Goal: Task Accomplishment & Management: Use online tool/utility

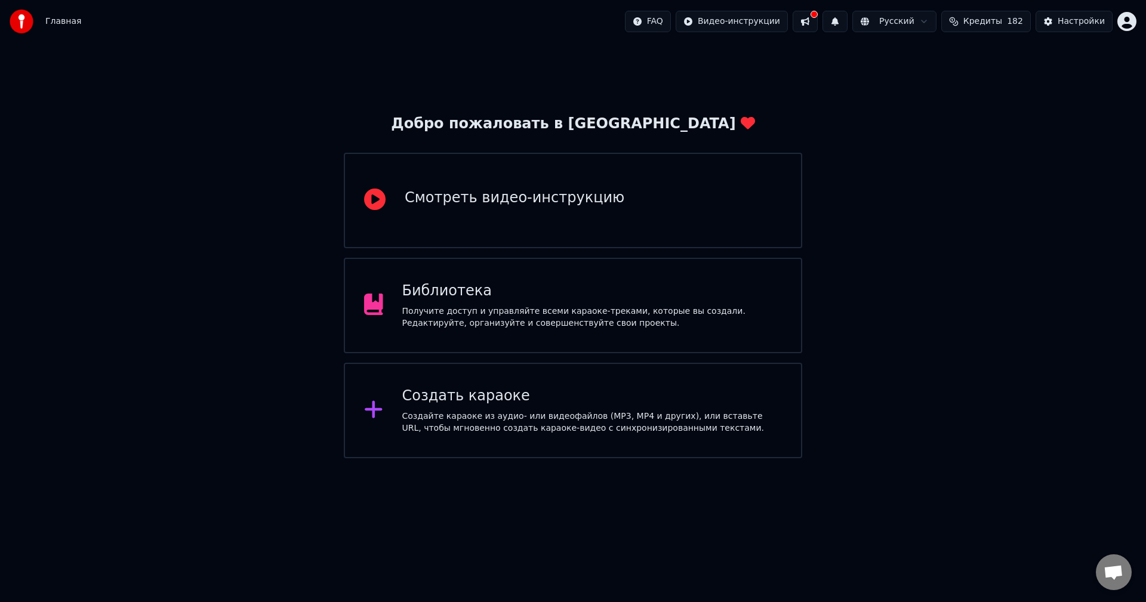
click at [407, 405] on div "Создать караоке" at bounding box center [592, 396] width 380 height 19
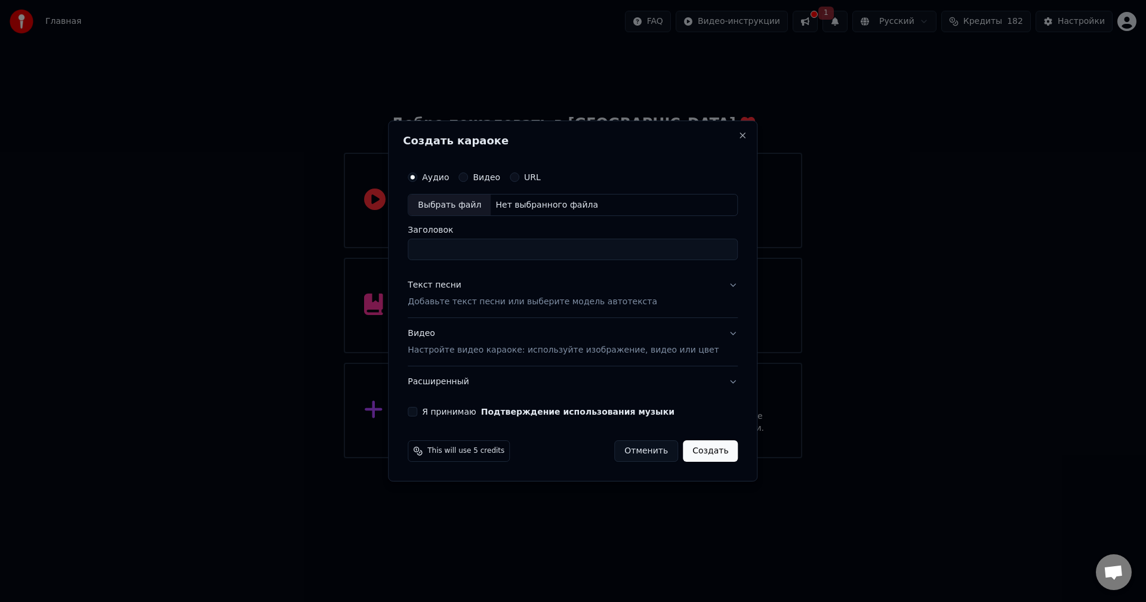
click at [480, 206] on div "Выбрать файл" at bounding box center [449, 205] width 82 height 21
drag, startPoint x: 507, startPoint y: 253, endPoint x: 380, endPoint y: 257, distance: 126.6
click at [380, 257] on body "**********" at bounding box center [573, 229] width 1146 height 458
type input "*****"
click at [671, 291] on button "Текст песни Добавьте текст песни или выберите модель автотекста" at bounding box center [573, 294] width 330 height 48
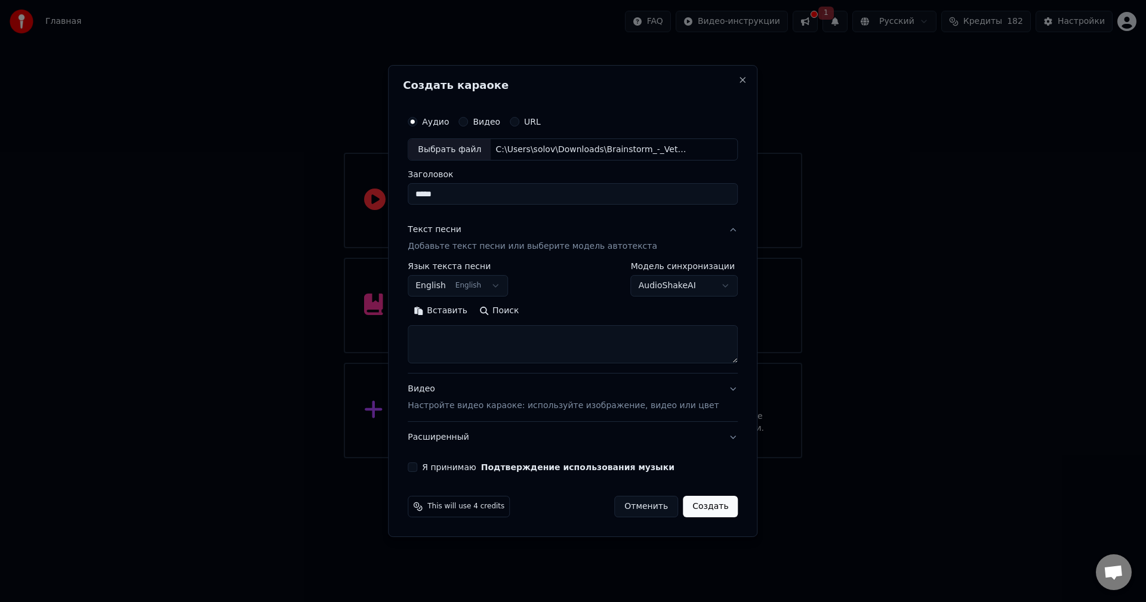
click at [486, 288] on button "English English" at bounding box center [458, 286] width 100 height 21
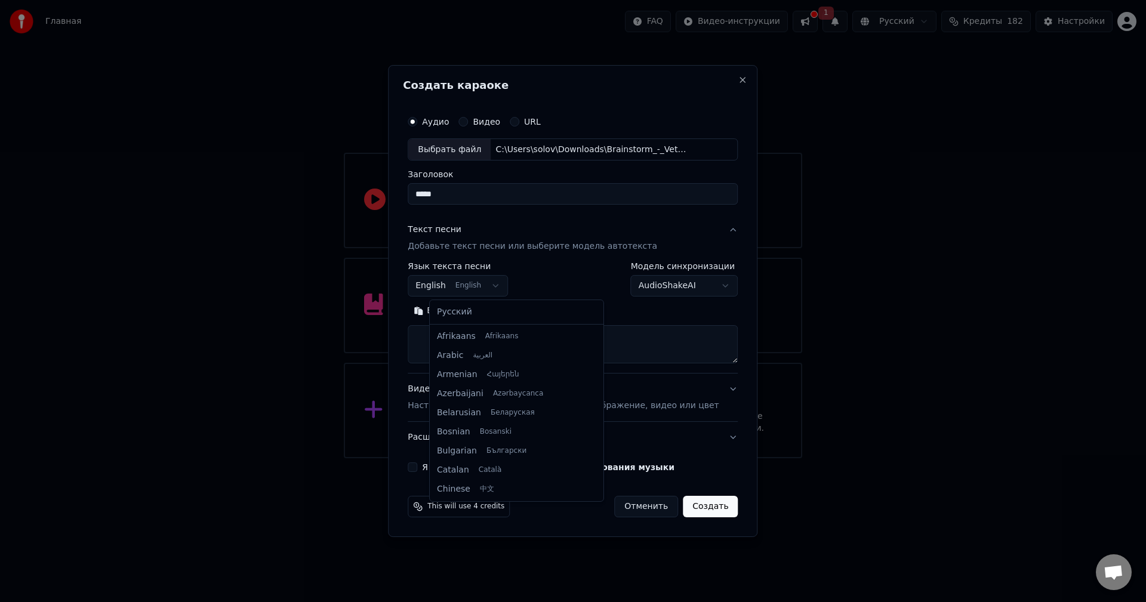
scroll to position [96, 0]
select select "**"
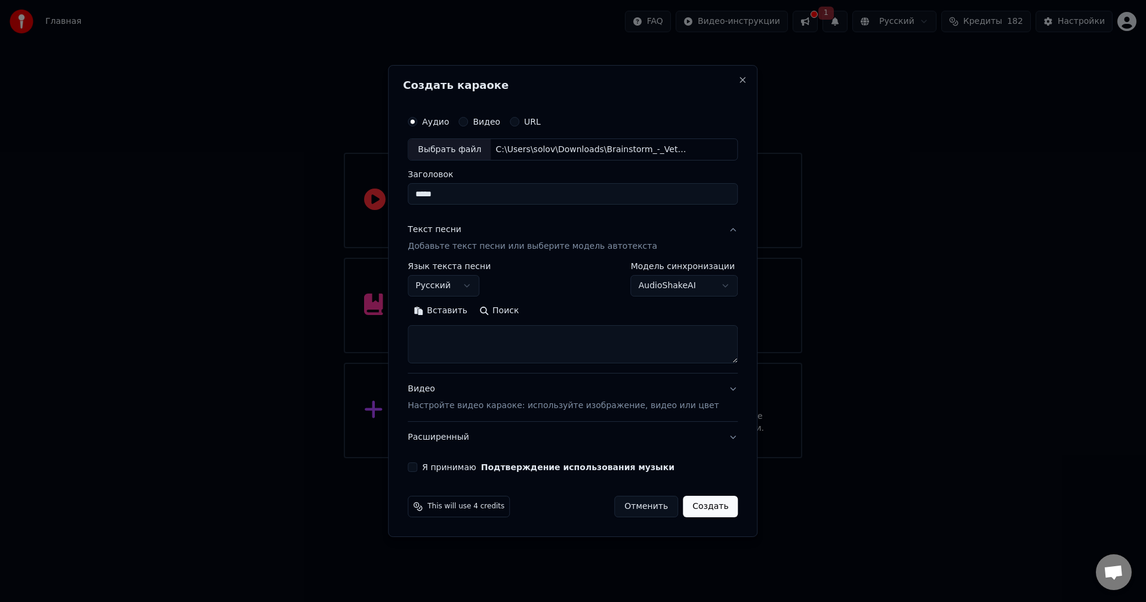
click at [504, 312] on button "Поиск" at bounding box center [498, 311] width 51 height 19
click at [417, 470] on button "Я принимаю Подтверждение использования музыки" at bounding box center [413, 468] width 10 height 10
click at [483, 338] on textarea at bounding box center [573, 345] width 330 height 38
paste textarea "**********"
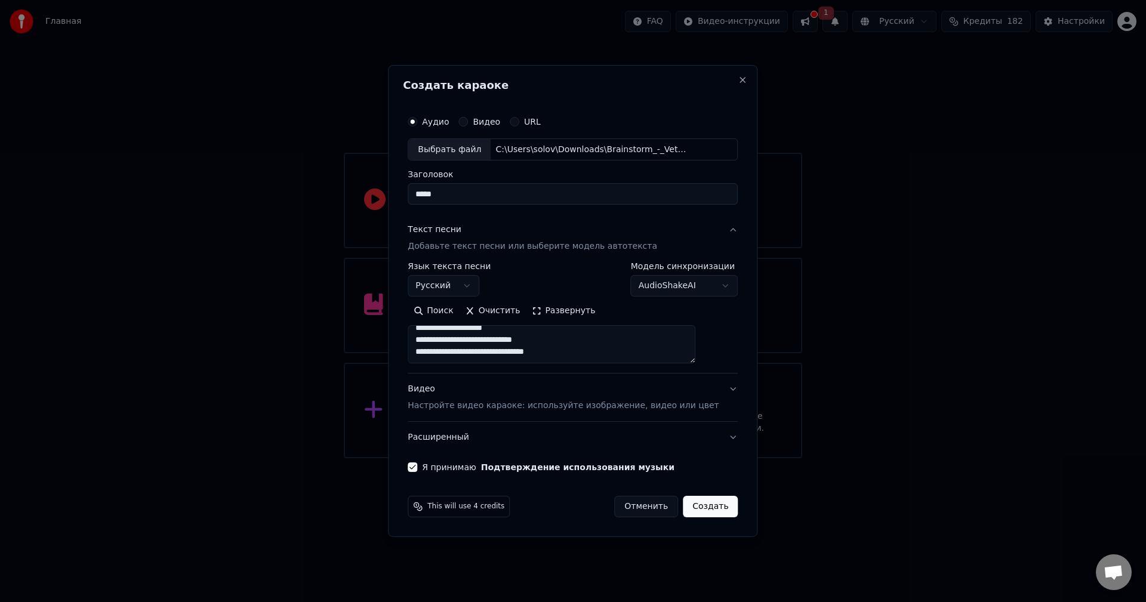
type textarea "**********"
click at [685, 506] on button "Создать" at bounding box center [710, 506] width 55 height 21
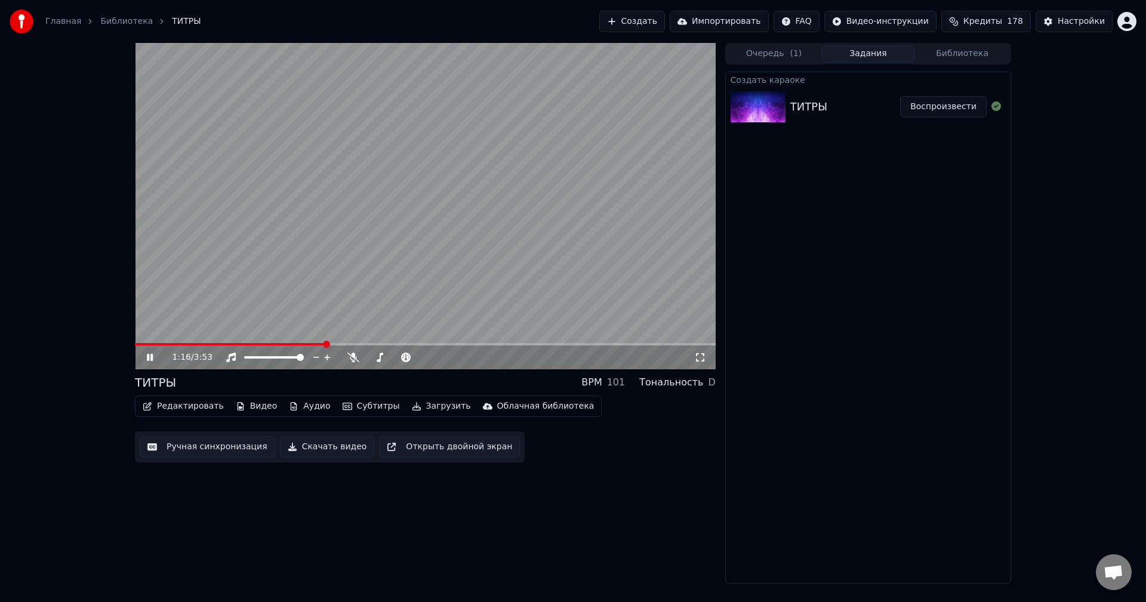
click at [254, 404] on button "Видео" at bounding box center [256, 406] width 51 height 17
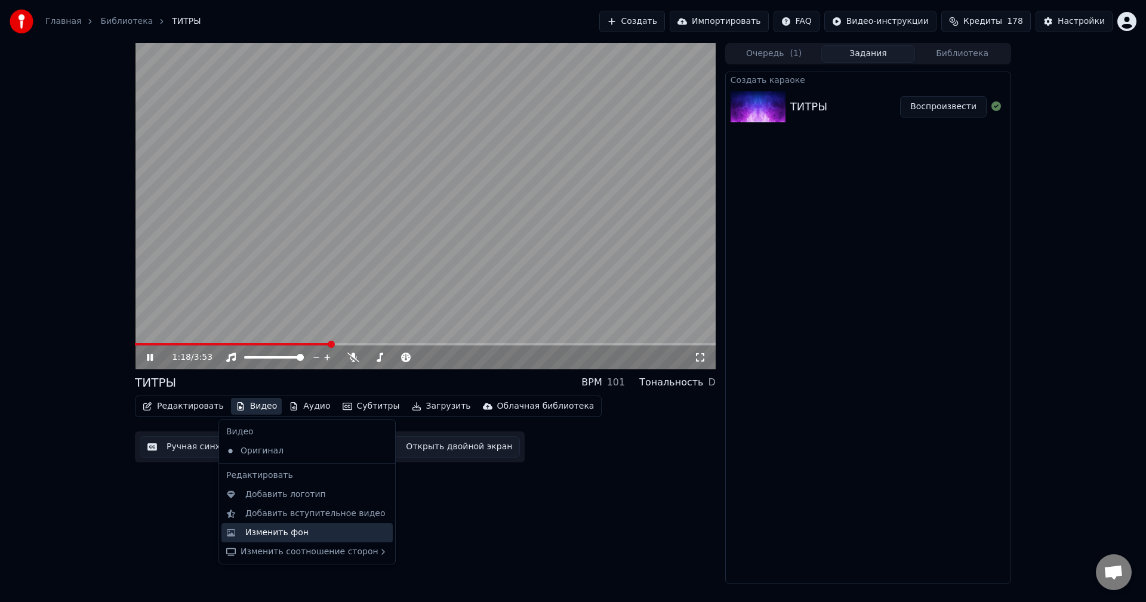
click at [280, 535] on div "Изменить фон" at bounding box center [276, 533] width 63 height 12
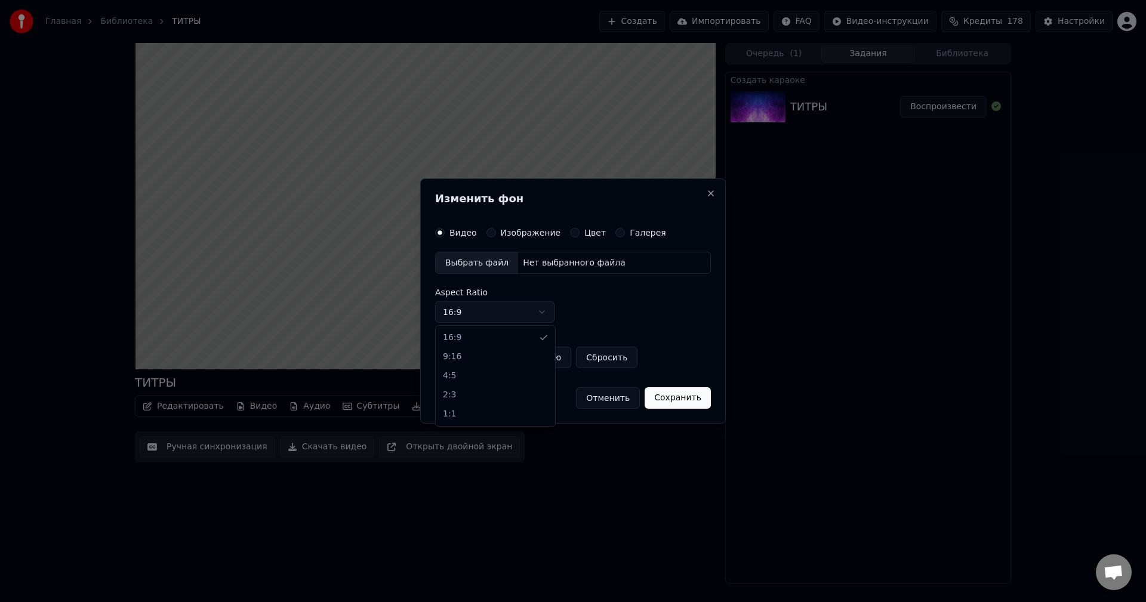
click at [525, 306] on body "Главная Библиотека ТИТРЫ Создать Импортировать FAQ Видео-инструкции Кредиты 178…" at bounding box center [573, 301] width 1146 height 602
click at [484, 252] on div "Выбрать файл Нет выбранного файла" at bounding box center [573, 263] width 276 height 23
click at [495, 233] on div "Изображение" at bounding box center [524, 233] width 75 height 10
click at [490, 233] on button "Изображение" at bounding box center [492, 233] width 10 height 10
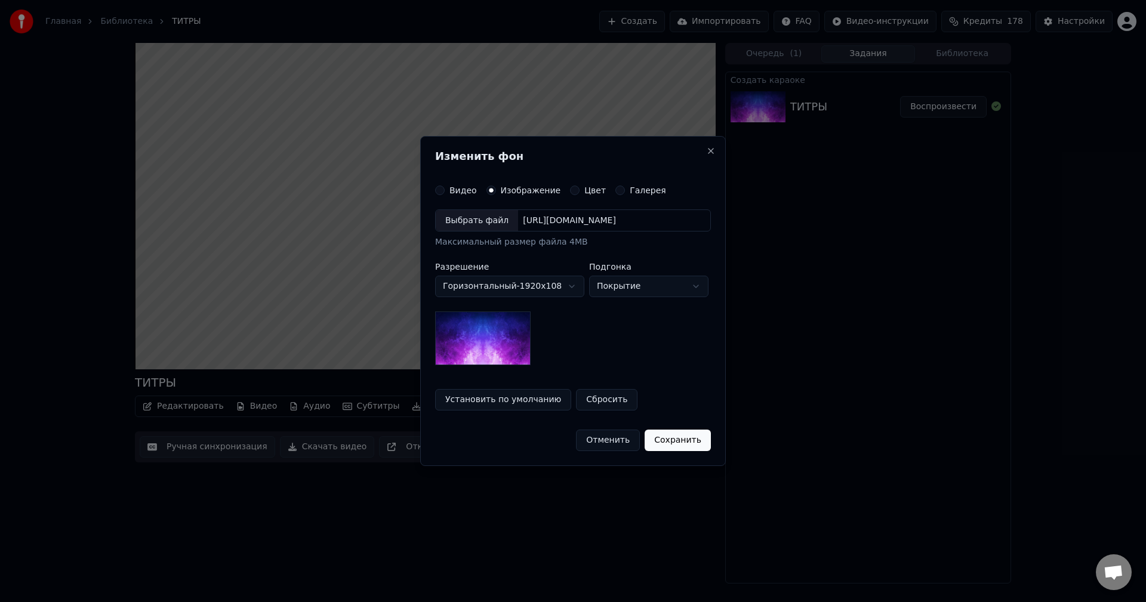
click at [583, 329] on div "**********" at bounding box center [573, 288] width 276 height 156
click at [494, 225] on div "Выбрать файл" at bounding box center [477, 220] width 82 height 21
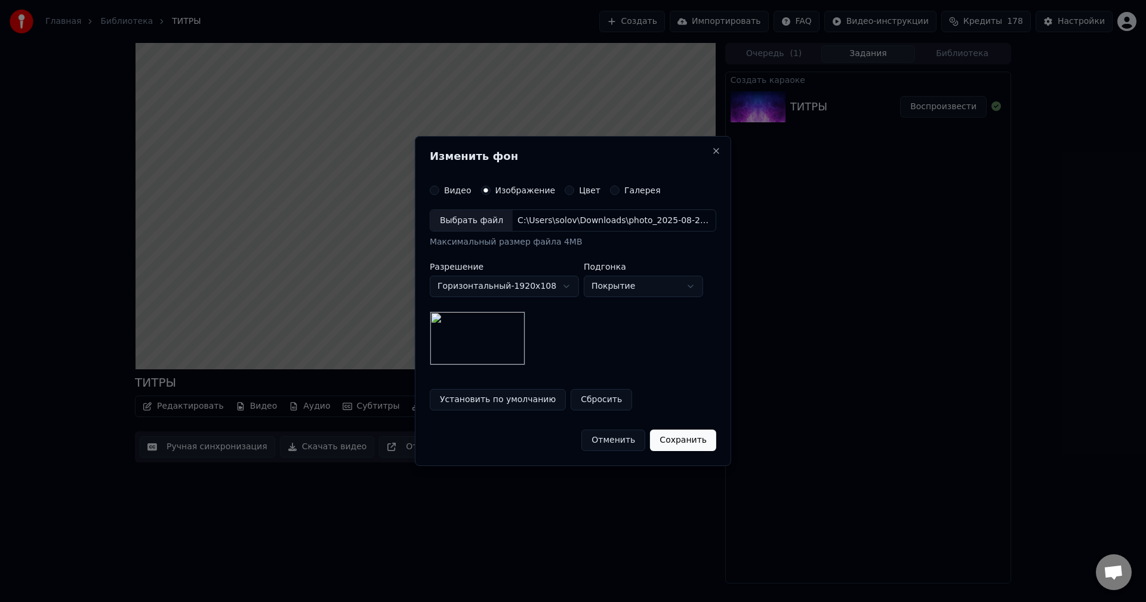
click at [687, 443] on button "Сохранить" at bounding box center [683, 440] width 66 height 21
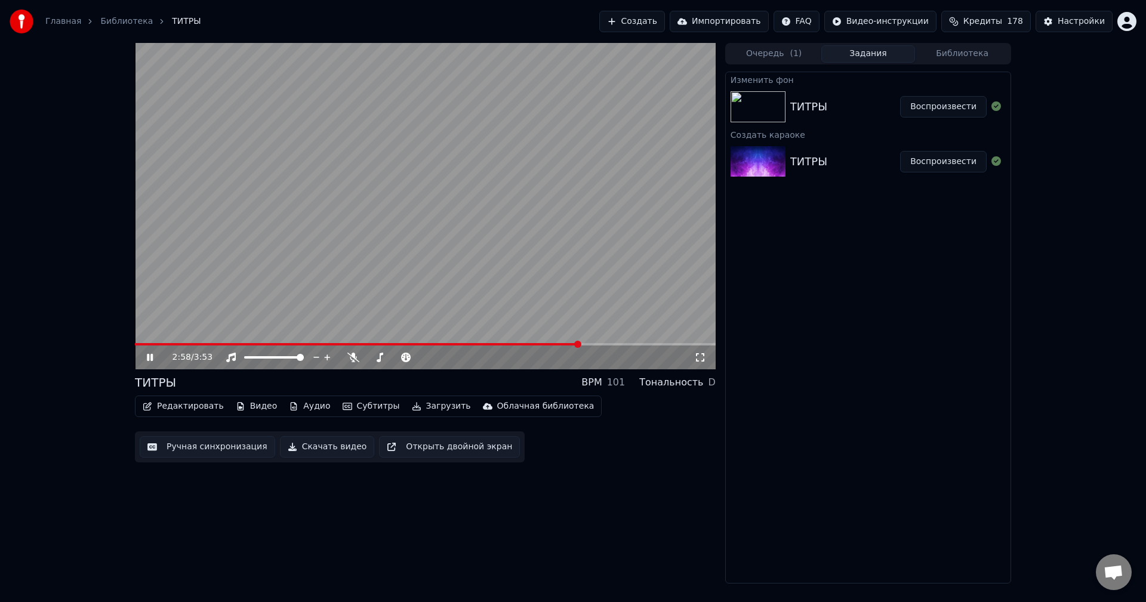
click at [895, 95] on div "ТИТРЫ Воспроизвести" at bounding box center [868, 107] width 285 height 41
click at [950, 105] on button "Воспроизвести" at bounding box center [943, 106] width 87 height 21
click at [161, 343] on span at bounding box center [425, 344] width 581 height 2
click at [181, 343] on video at bounding box center [425, 206] width 581 height 327
click at [181, 347] on div "0:11 / 3:53" at bounding box center [425, 358] width 581 height 24
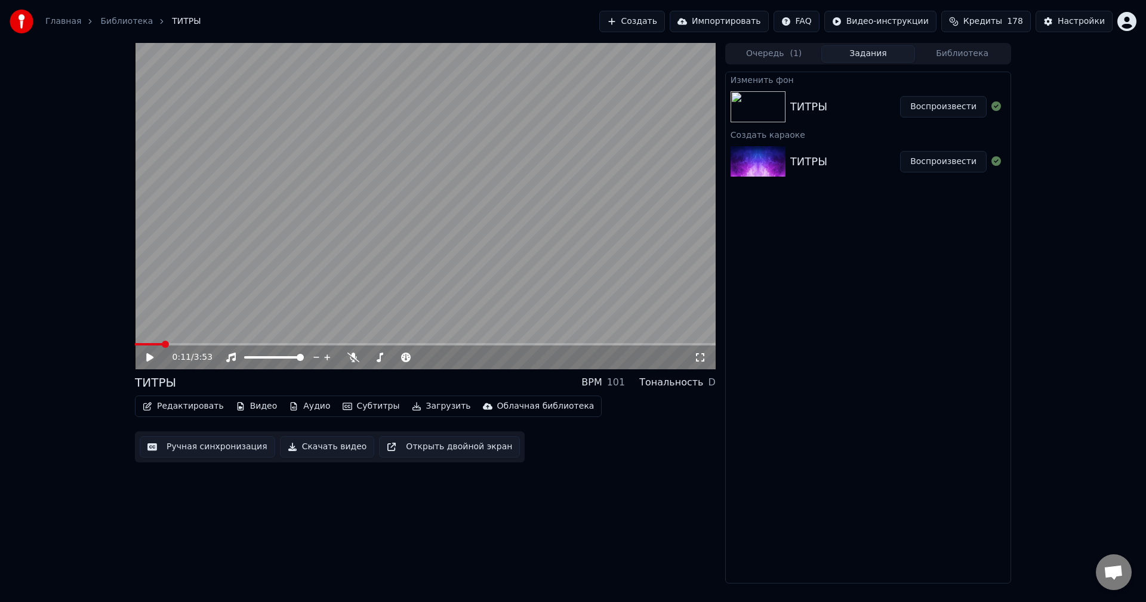
click at [196, 346] on div "0:11 / 3:53" at bounding box center [425, 358] width 581 height 24
click at [149, 361] on icon at bounding box center [149, 357] width 7 height 8
click at [213, 344] on span at bounding box center [425, 344] width 581 height 2
click at [269, 343] on span at bounding box center [425, 344] width 581 height 2
click at [325, 446] on button "Скачать видео" at bounding box center [327, 446] width 95 height 21
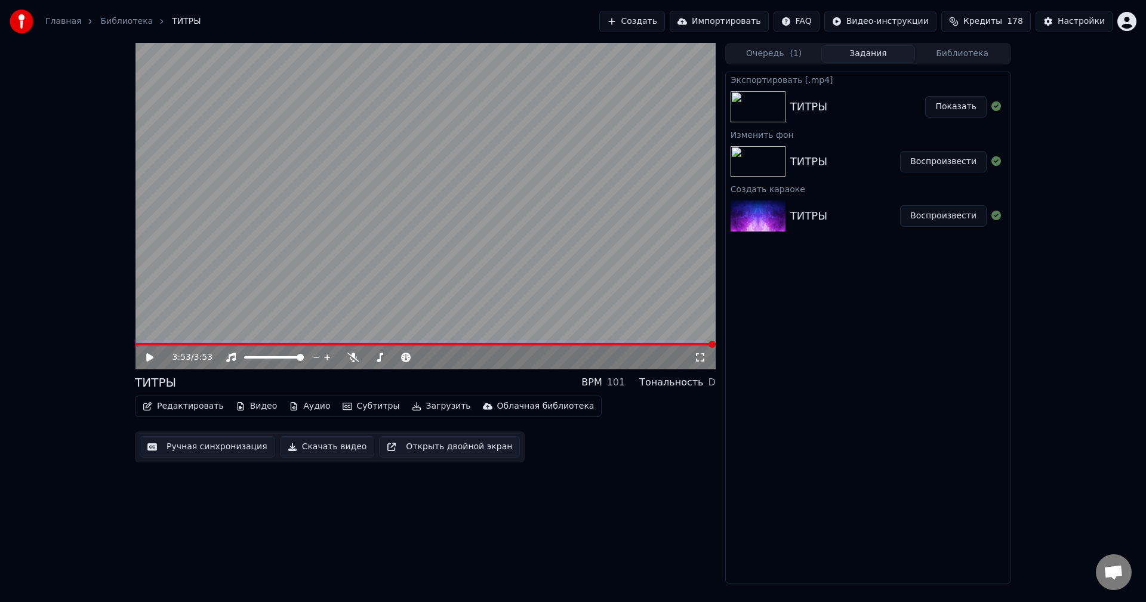
click at [852, 105] on div "ТИТРЫ" at bounding box center [858, 106] width 136 height 17
click at [746, 106] on img at bounding box center [758, 106] width 55 height 31
click at [950, 109] on button "Показать" at bounding box center [955, 106] width 61 height 21
click at [199, 405] on button "Редактировать" at bounding box center [183, 406] width 91 height 17
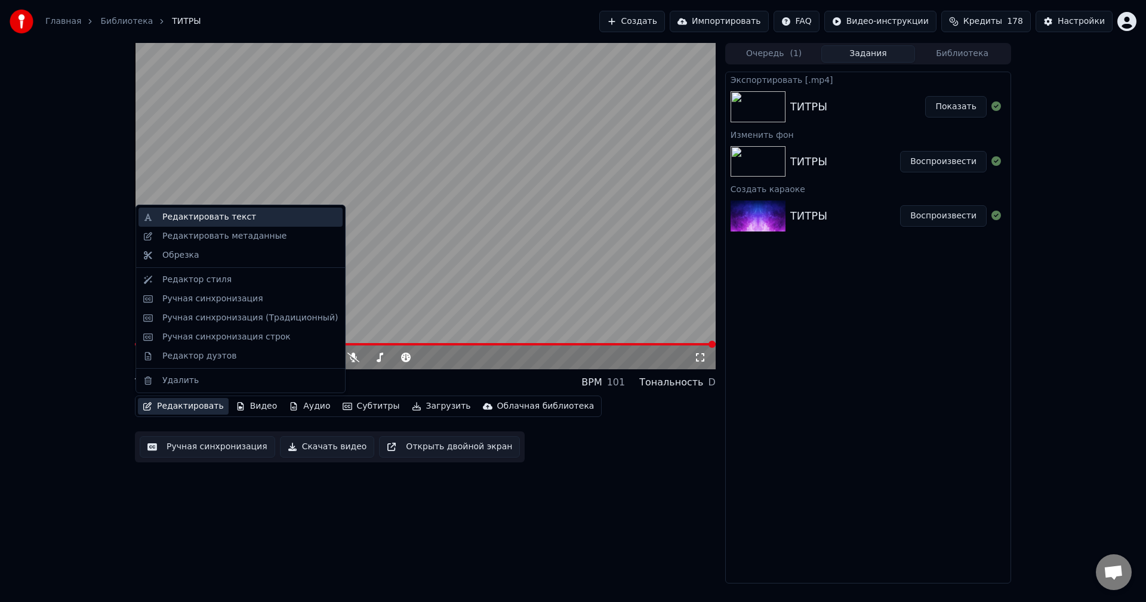
click at [175, 215] on div "Редактировать текст" at bounding box center [209, 217] width 94 height 12
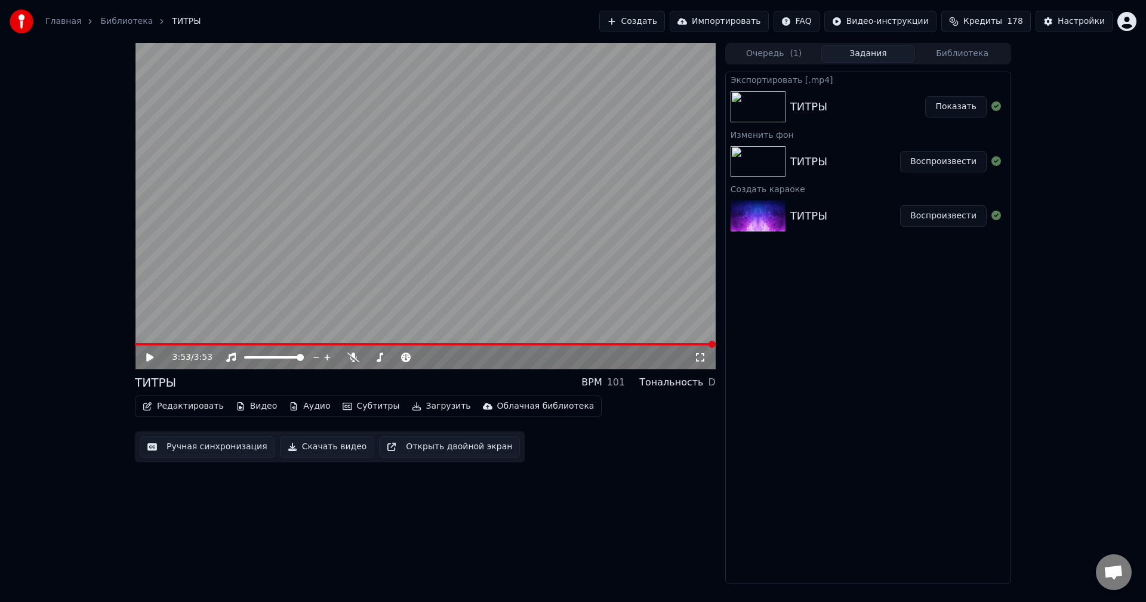
click at [165, 405] on button "Редактировать" at bounding box center [183, 406] width 91 height 17
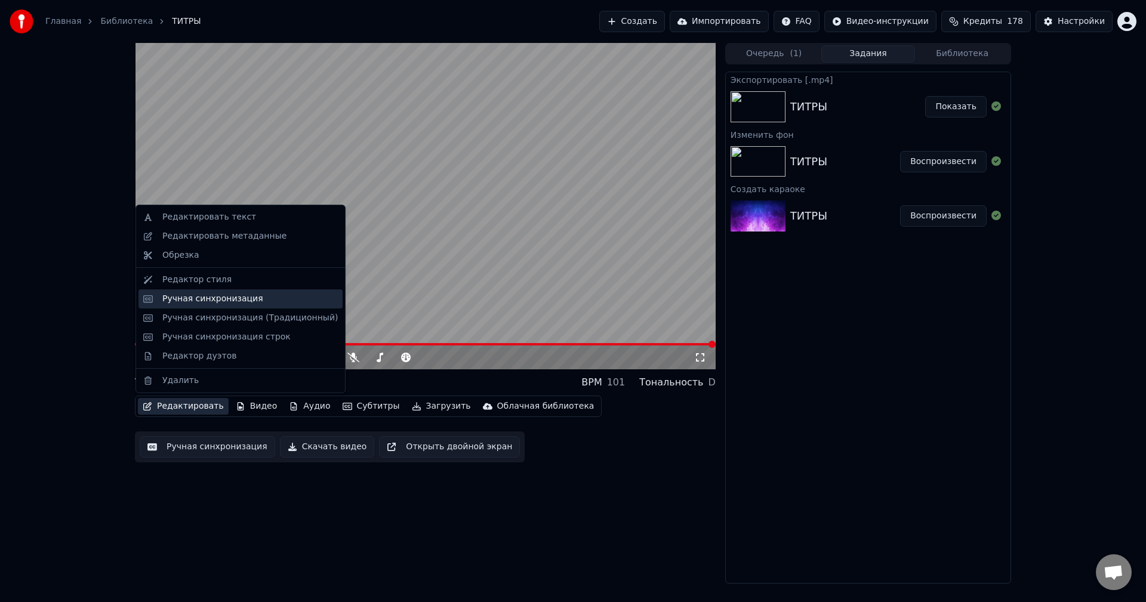
click at [198, 300] on div "Ручная синхронизация" at bounding box center [212, 299] width 101 height 12
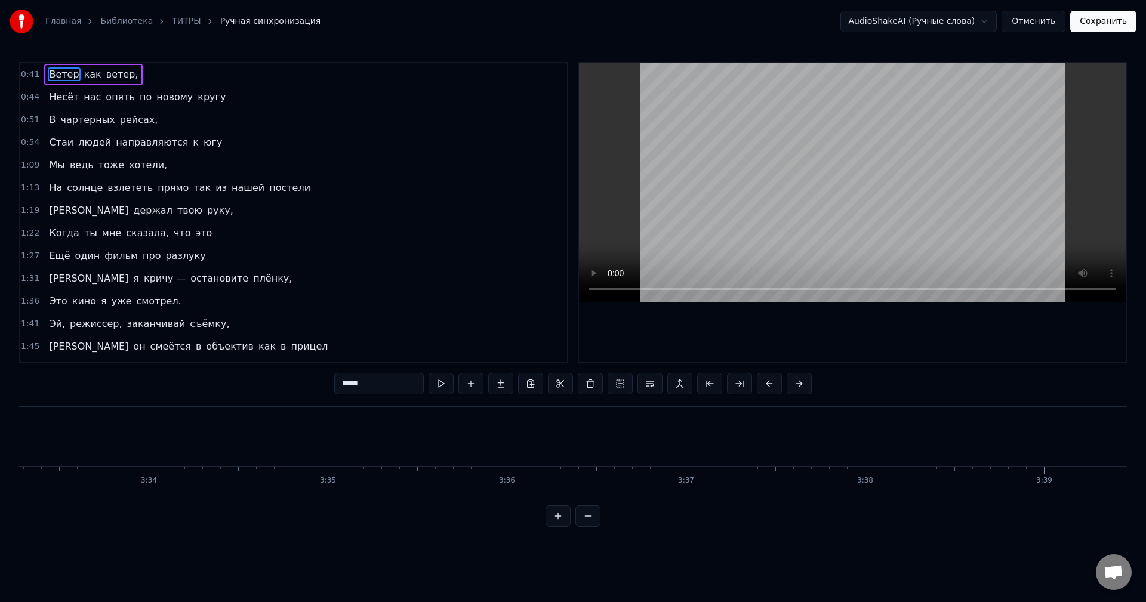
scroll to position [0, 38148]
type input "******"
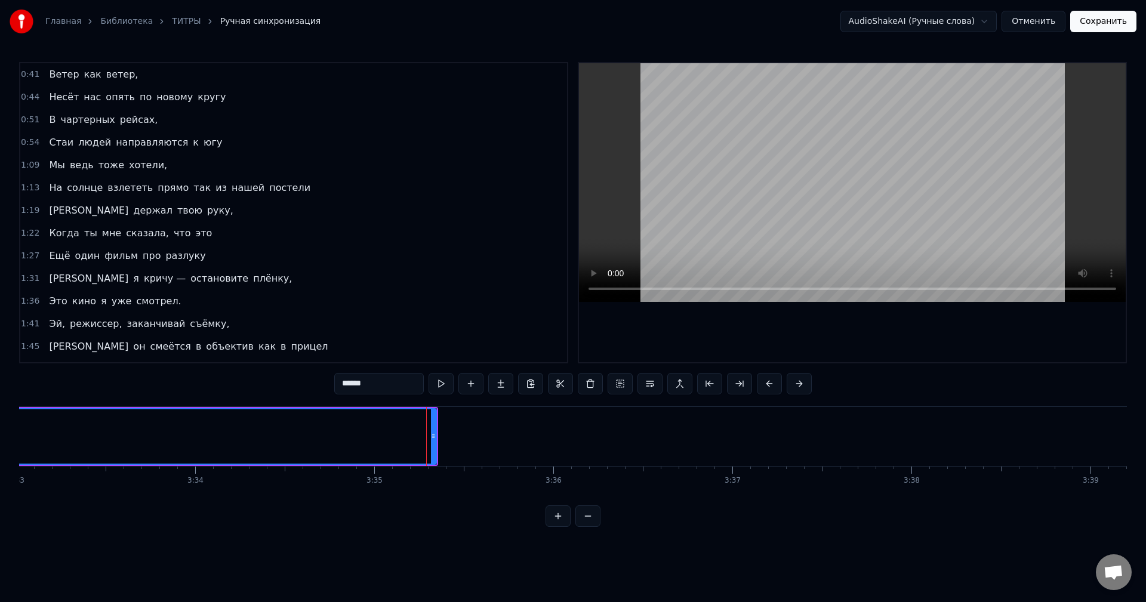
scroll to position [404, 0]
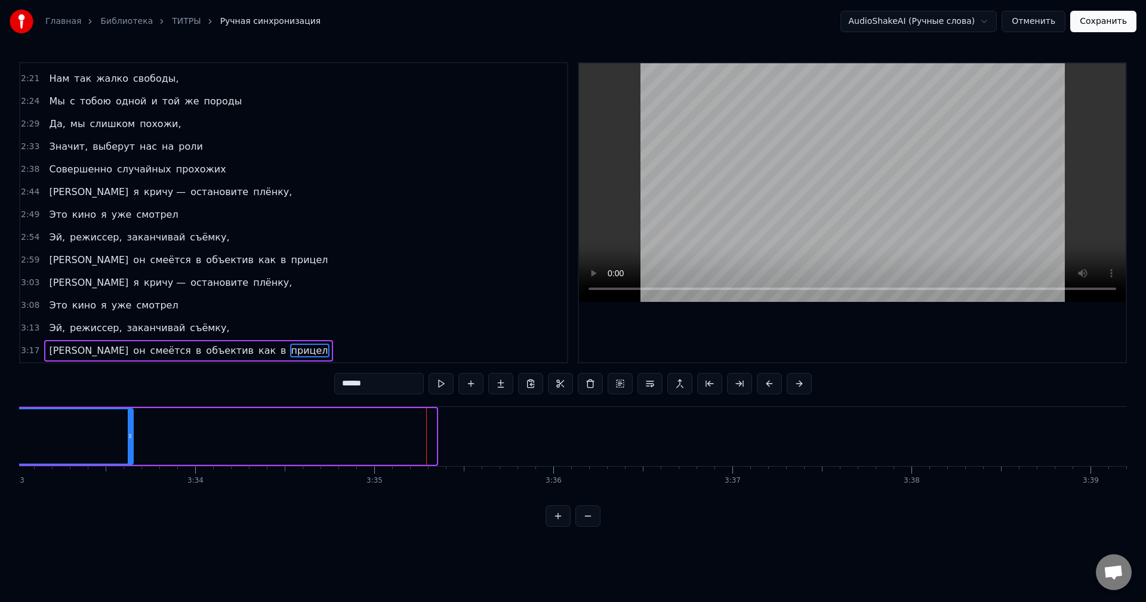
drag, startPoint x: 435, startPoint y: 432, endPoint x: 99, endPoint y: 429, distance: 335.5
click at [128, 429] on div at bounding box center [130, 437] width 5 height 54
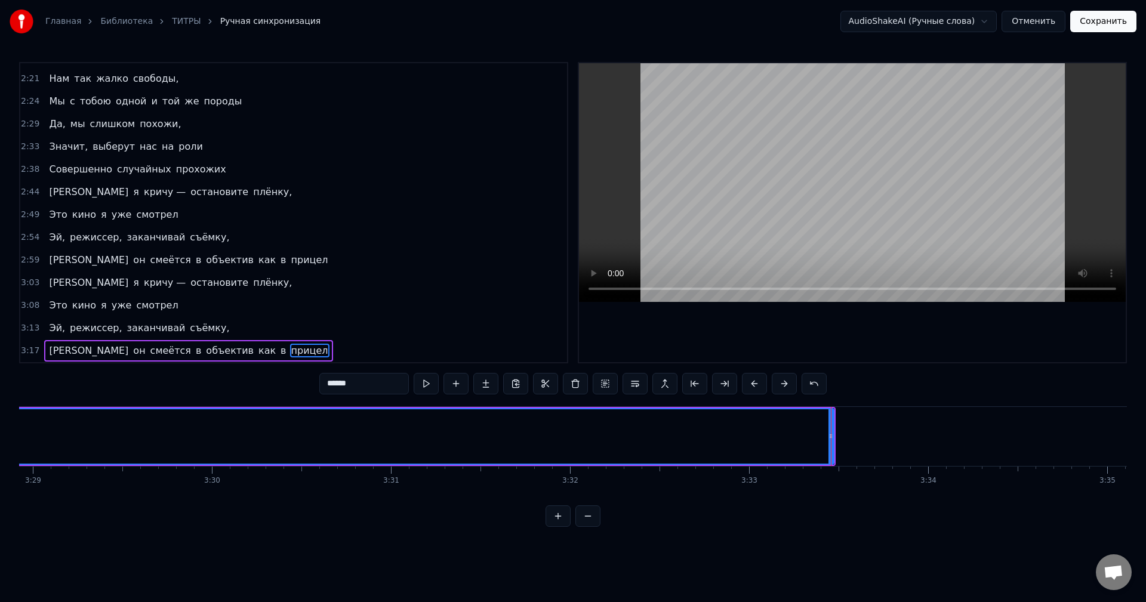
scroll to position [0, 37621]
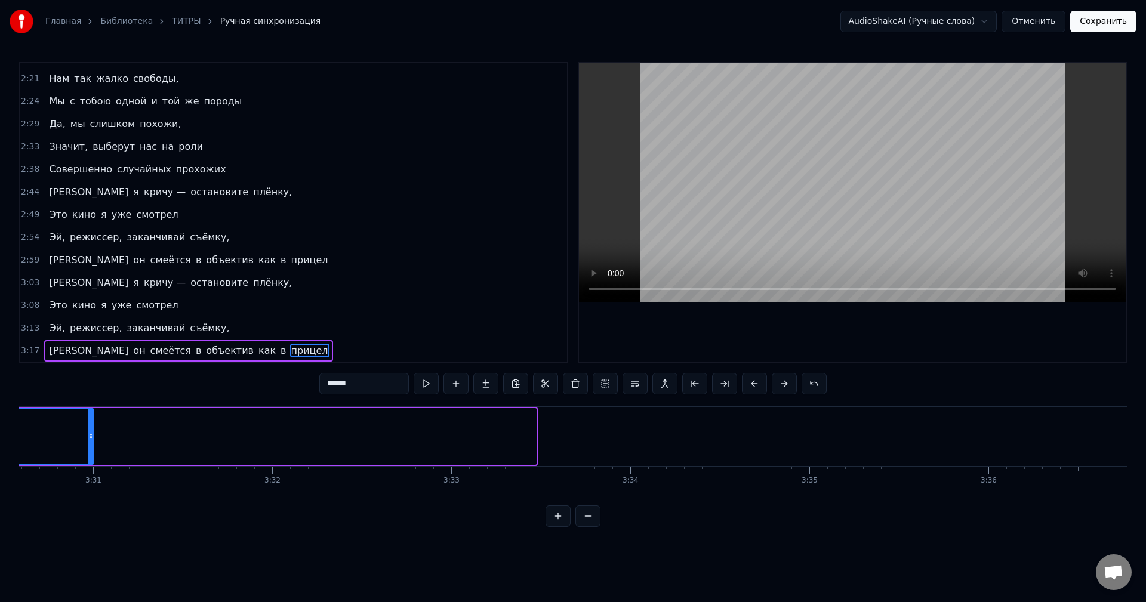
drag, startPoint x: 534, startPoint y: 436, endPoint x: 92, endPoint y: 429, distance: 442.4
click at [92, 429] on div at bounding box center [90, 437] width 5 height 54
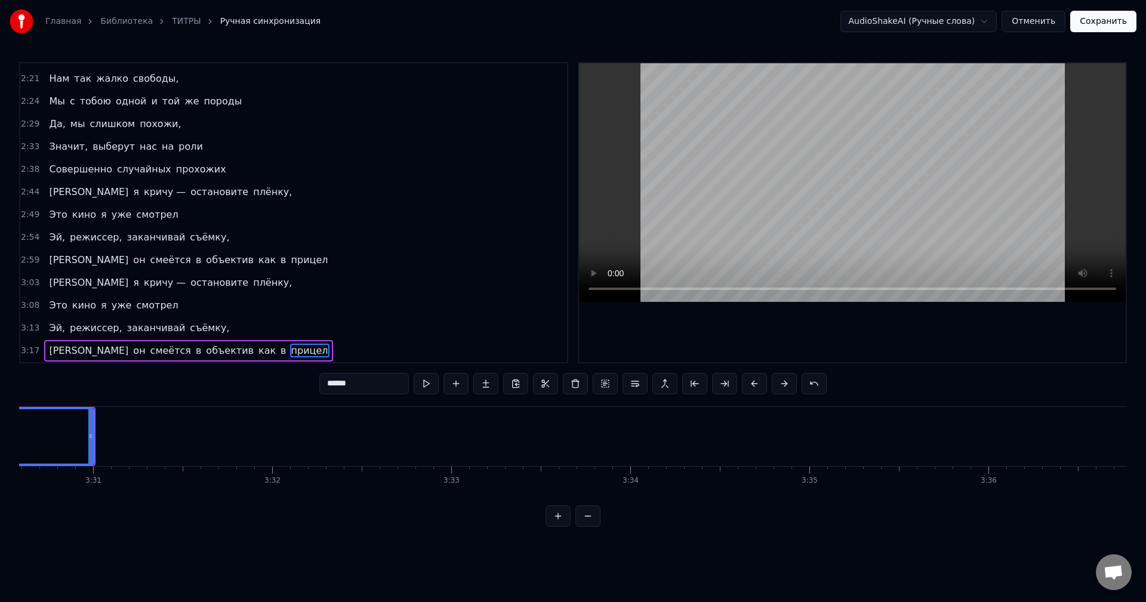
click at [1018, 506] on div "0:41 Ветер как ветер, 0:44 Несёт нас опять по новому кругу 0:51 В чартерных рей…" at bounding box center [573, 294] width 1108 height 465
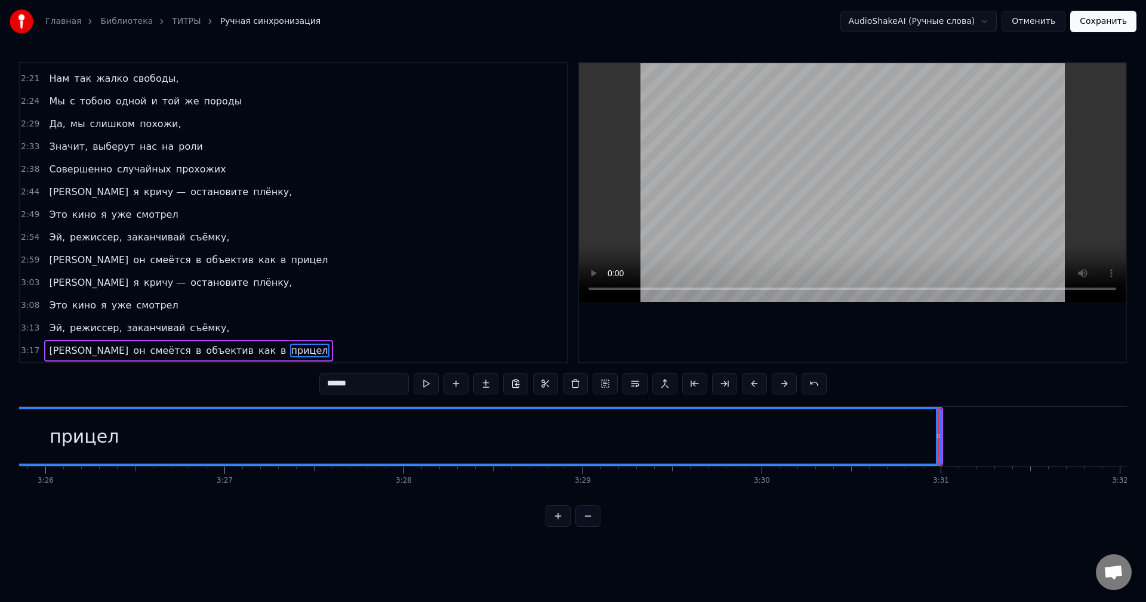
scroll to position [0, 36957]
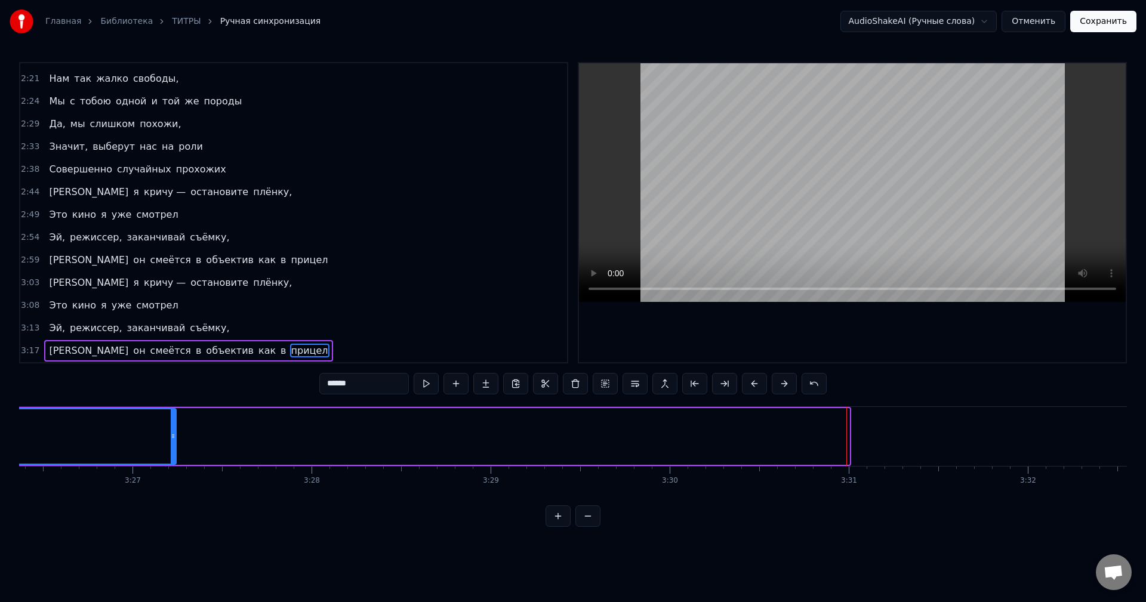
drag, startPoint x: 848, startPoint y: 438, endPoint x: 174, endPoint y: 445, distance: 673.4
click at [174, 445] on div at bounding box center [173, 437] width 5 height 54
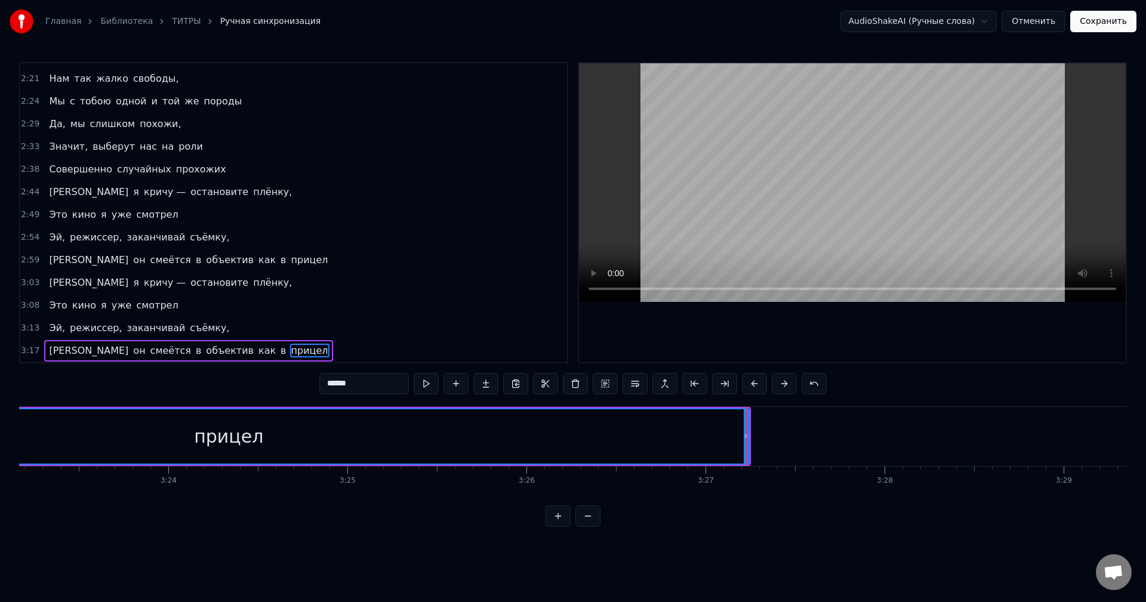
scroll to position [0, 35903]
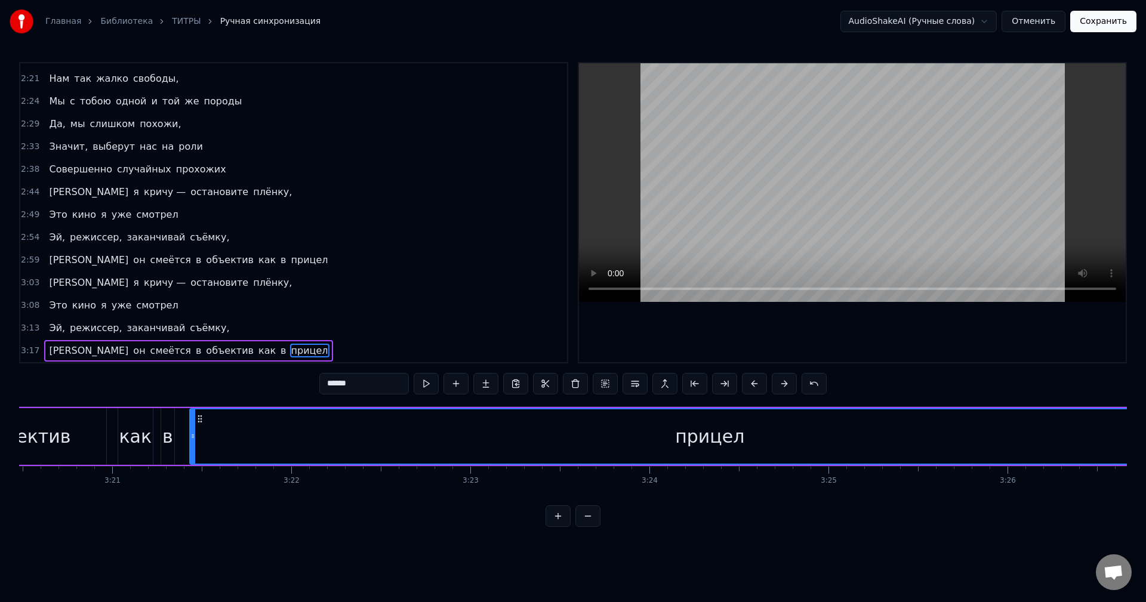
click at [213, 420] on div "прицел" at bounding box center [709, 437] width 1039 height 54
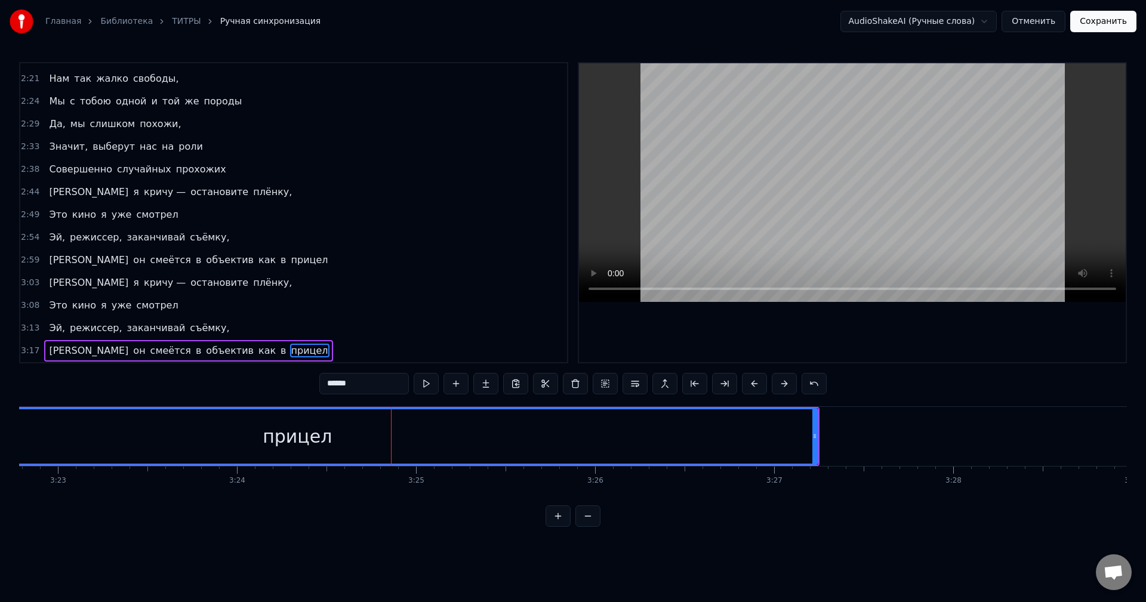
scroll to position [0, 36453]
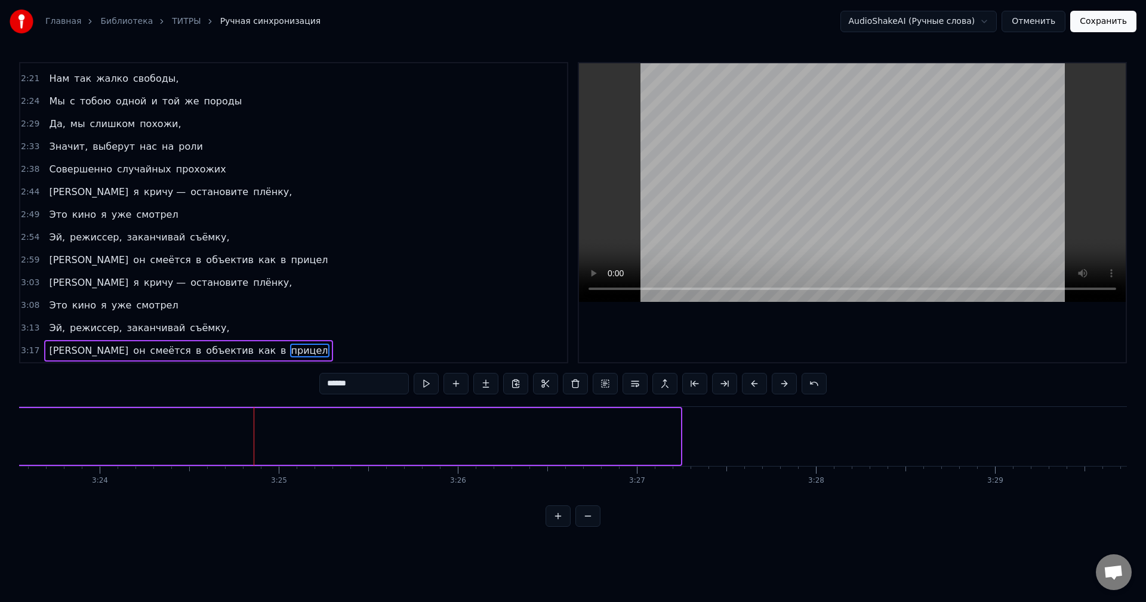
drag, startPoint x: 679, startPoint y: 436, endPoint x: 17, endPoint y: 436, distance: 662.0
click at [17, 436] on div "Главная Библиотека ТИТРЫ Ручная синхронизация AudioShakeAI (Ручные слова) Отмен…" at bounding box center [573, 263] width 1146 height 527
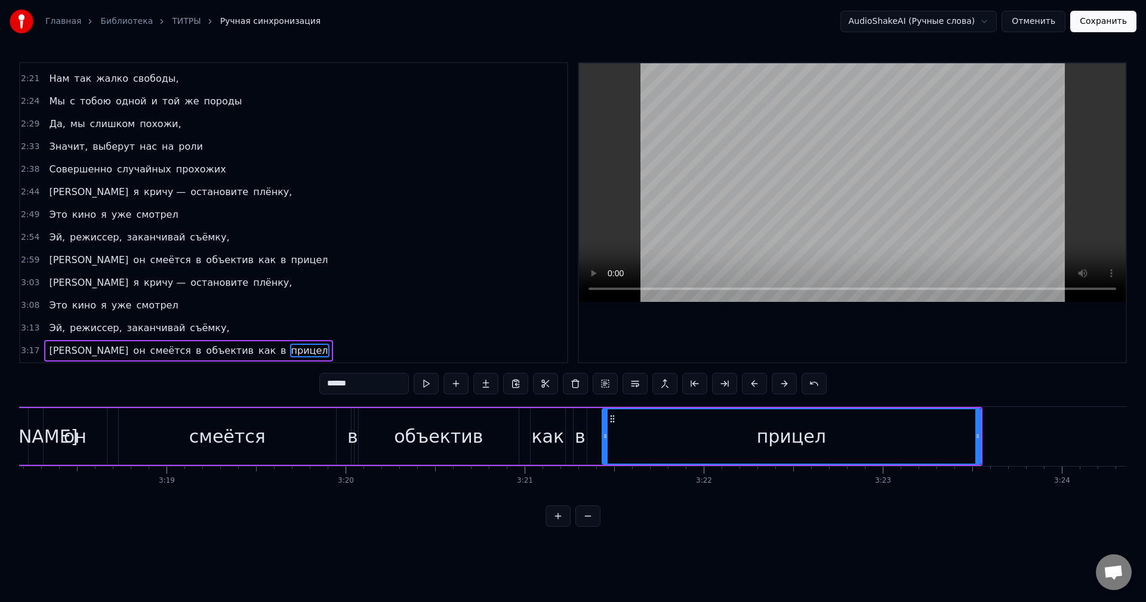
scroll to position [0, 35514]
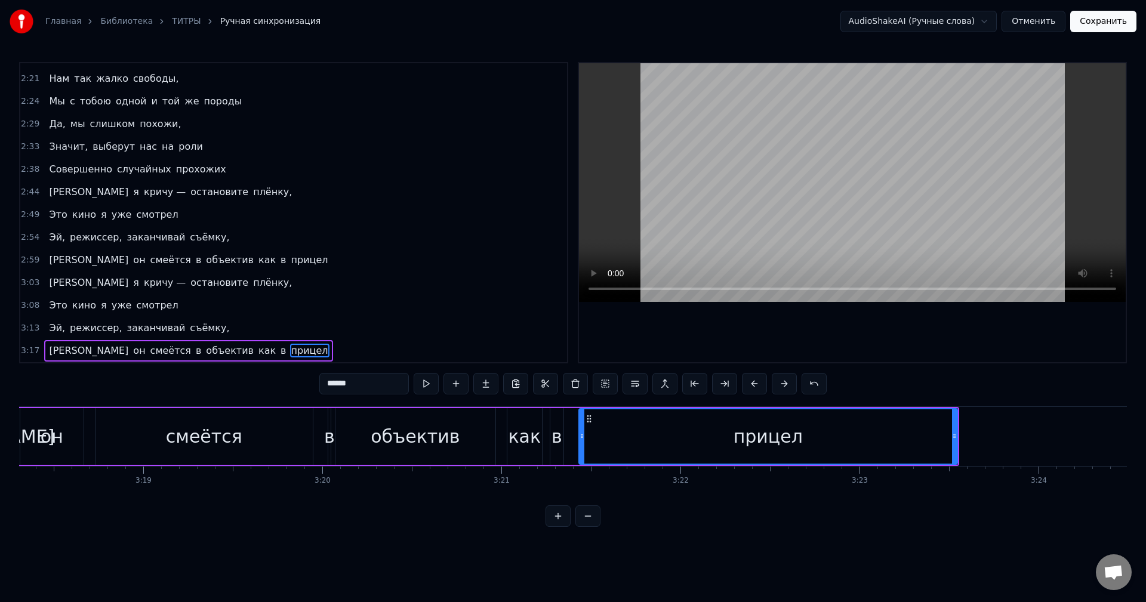
drag, startPoint x: 957, startPoint y: 440, endPoint x: 947, endPoint y: 440, distance: 9.6
click at [947, 440] on div "прицел" at bounding box center [768, 436] width 380 height 57
drag, startPoint x: 955, startPoint y: 439, endPoint x: 842, endPoint y: 450, distance: 113.9
click at [842, 450] on div at bounding box center [841, 437] width 5 height 54
click at [587, 435] on div "прицел" at bounding box center [712, 437] width 264 height 54
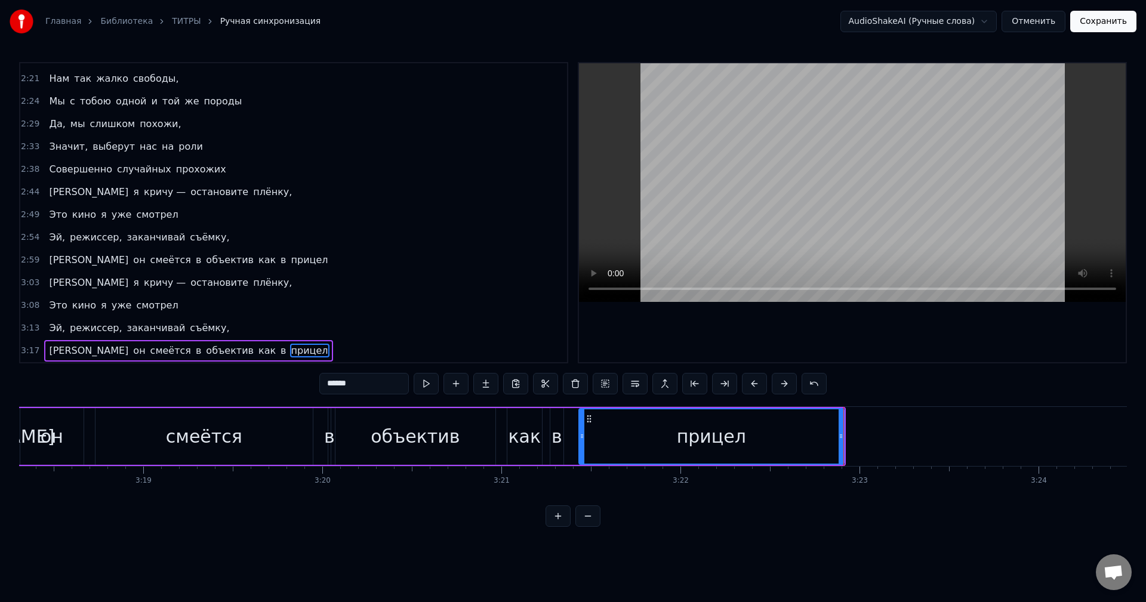
click at [1097, 27] on button "Сохранить" at bounding box center [1103, 21] width 66 height 21
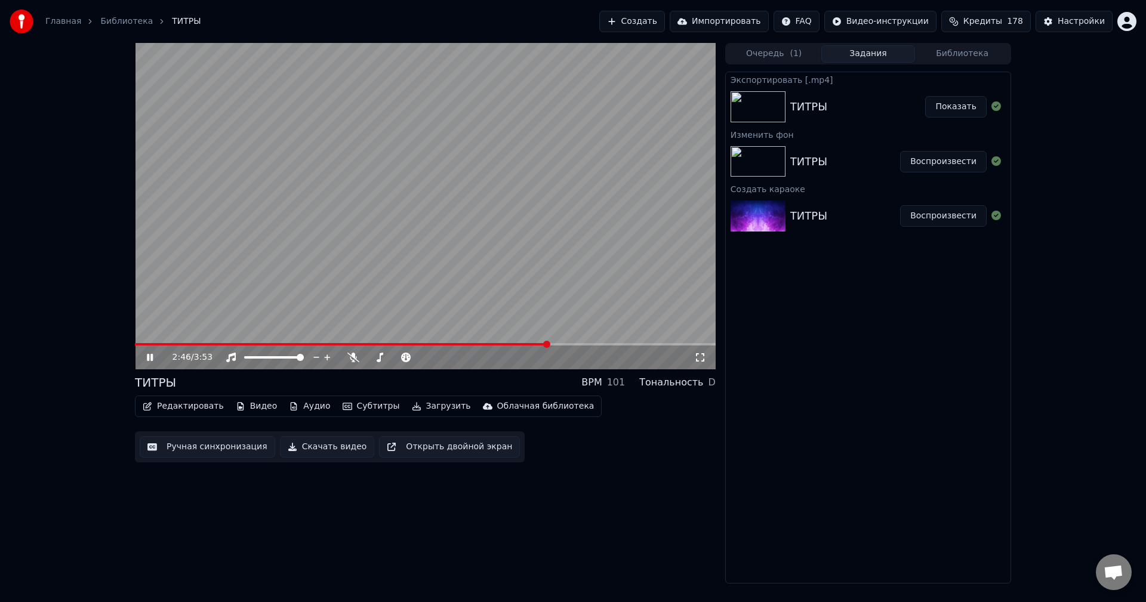
click at [549, 345] on span at bounding box center [425, 344] width 581 height 2
click at [612, 346] on div "2:47 / 3:53" at bounding box center [425, 358] width 581 height 24
click at [648, 345] on span at bounding box center [425, 344] width 581 height 2
click at [664, 344] on span at bounding box center [425, 344] width 581 height 2
click at [655, 346] on div "3:34 / 3:53" at bounding box center [425, 358] width 581 height 24
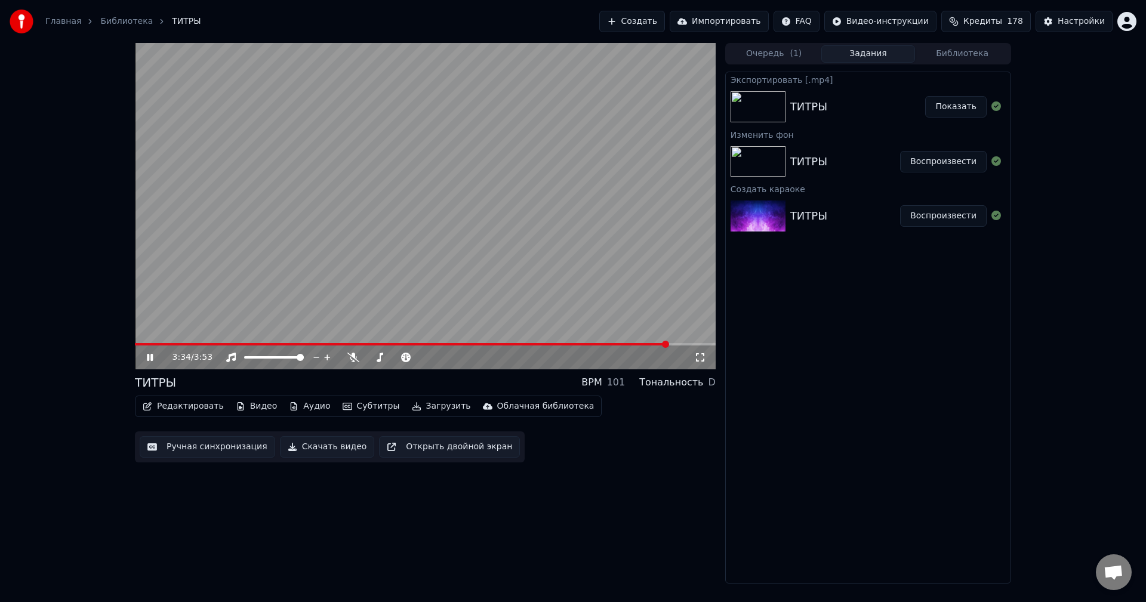
click at [648, 346] on div "3:34 / 3:53" at bounding box center [425, 358] width 581 height 24
click at [642, 346] on span at bounding box center [402, 344] width 535 height 2
click at [630, 344] on span at bounding box center [389, 344] width 509 height 2
click at [618, 343] on span at bounding box center [377, 344] width 484 height 2
click at [600, 342] on video at bounding box center [425, 206] width 581 height 327
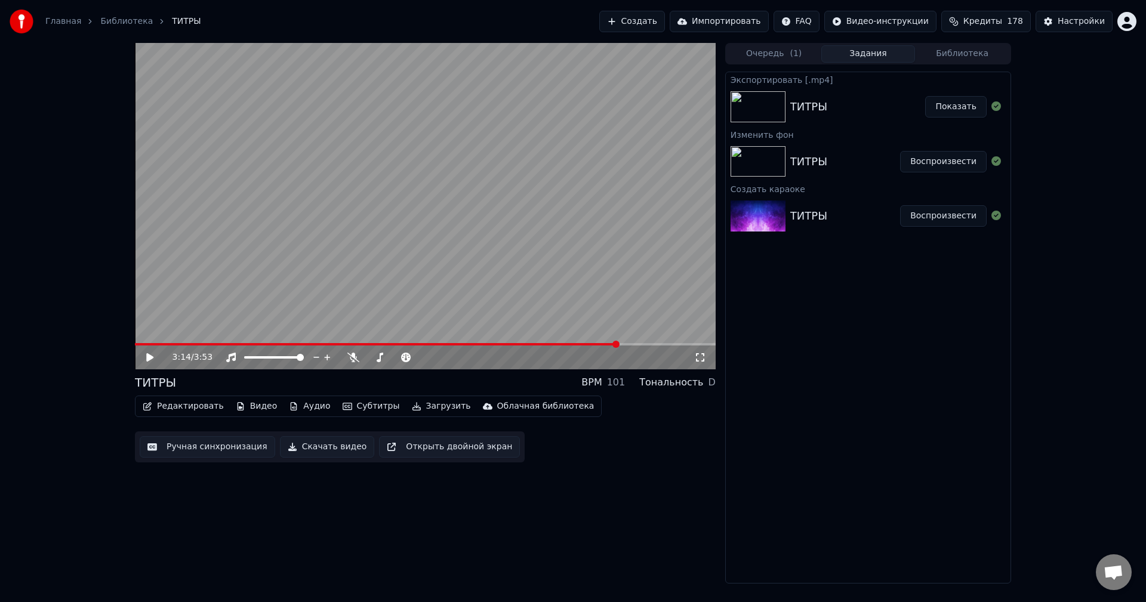
click at [148, 354] on icon at bounding box center [149, 357] width 7 height 8
click at [410, 405] on button "Загрузить" at bounding box center [441, 406] width 69 height 17
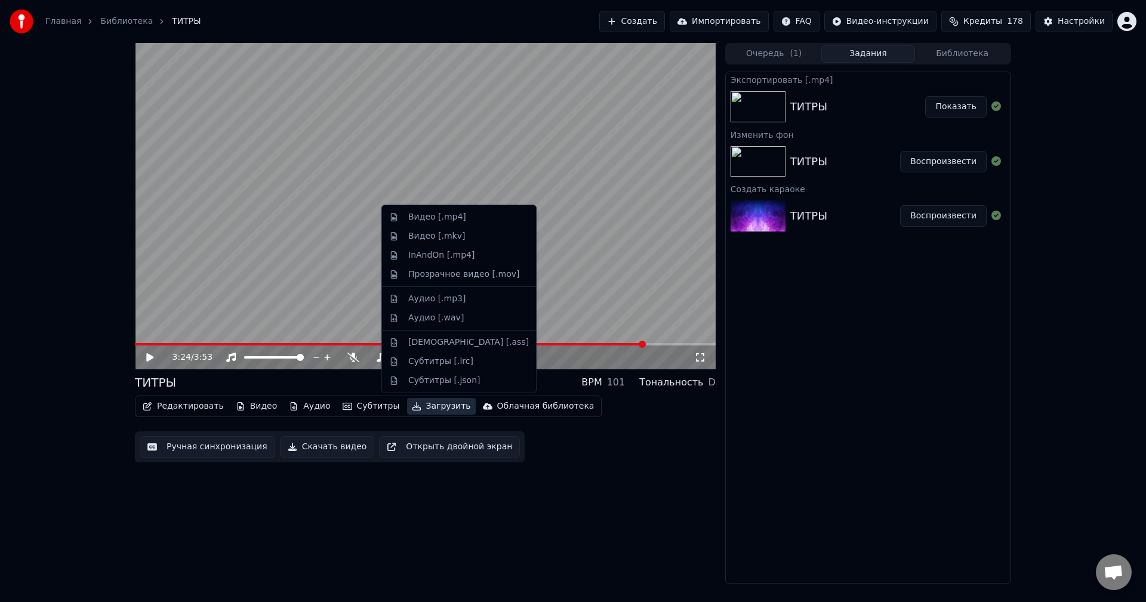
click at [410, 405] on button "Загрузить" at bounding box center [441, 406] width 69 height 17
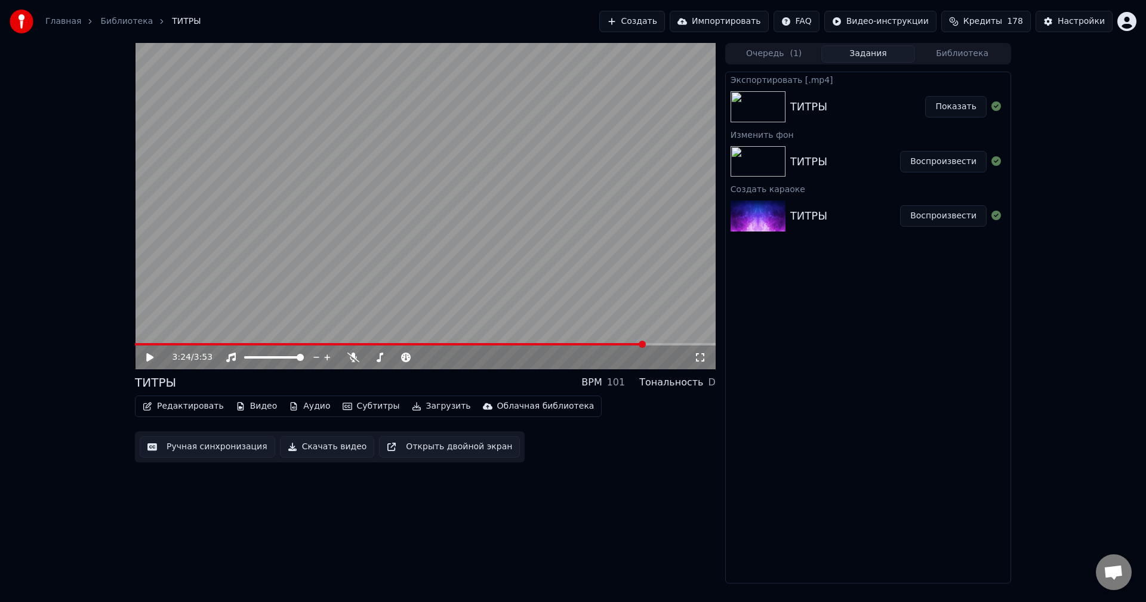
click at [319, 454] on button "Скачать видео" at bounding box center [327, 446] width 95 height 21
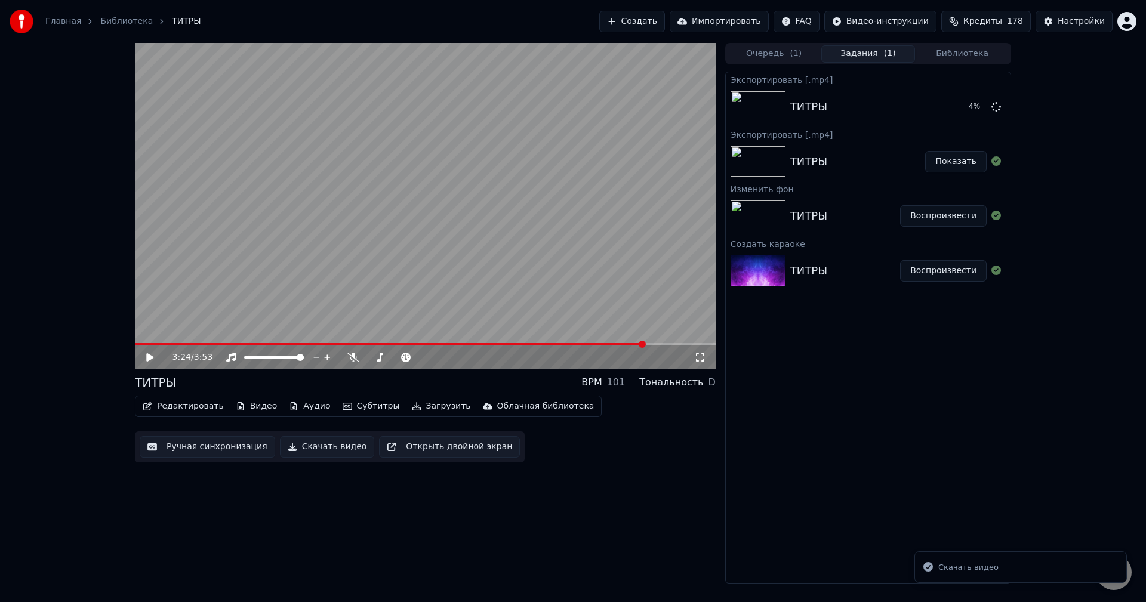
click at [965, 170] on button "Показать" at bounding box center [955, 161] width 61 height 21
click at [959, 106] on button "Показать" at bounding box center [955, 106] width 61 height 21
